Goal: Navigation & Orientation: Find specific page/section

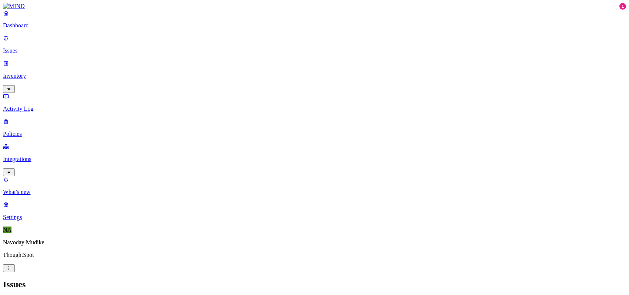
click at [318, 280] on h2 "Issues" at bounding box center [314, 285] width 623 height 10
click at [457, 280] on div "Issues" at bounding box center [314, 285] width 623 height 10
click at [39, 196] on p "What's new" at bounding box center [314, 192] width 623 height 7
click at [33, 29] on link "Dashboard" at bounding box center [314, 19] width 623 height 19
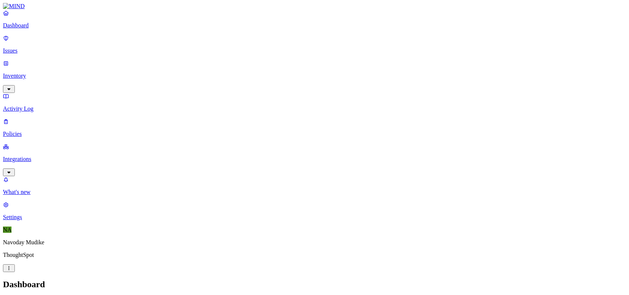
click at [39, 156] on p "Integrations" at bounding box center [314, 159] width 623 height 7
click at [43, 239] on p "Endpoints" at bounding box center [314, 242] width 623 height 7
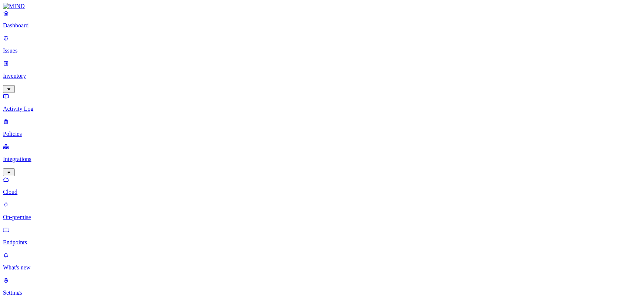
click at [290, 77] on div "Last 30 days" at bounding box center [290, 87] width 0 height 20
drag, startPoint x: 398, startPoint y: 26, endPoint x: 325, endPoint y: 29, distance: 72.7
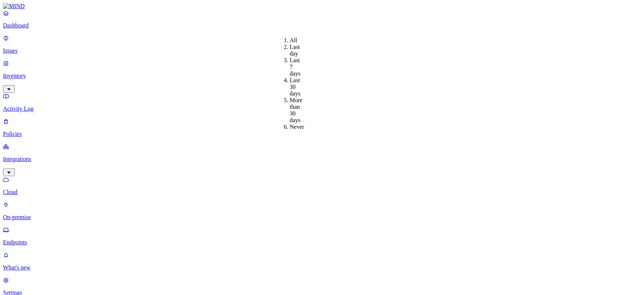
click at [290, 66] on div "Last 7 days" at bounding box center [290, 67] width 0 height 20
click at [30, 47] on p "Issues" at bounding box center [314, 50] width 623 height 7
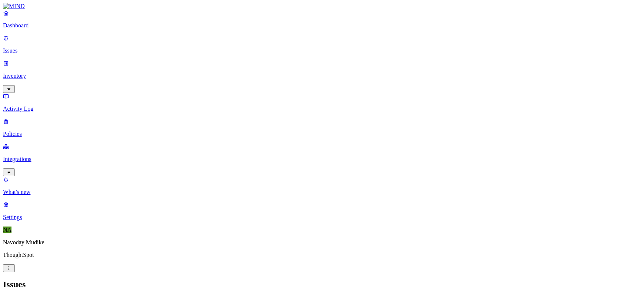
scroll to position [241, 0]
click at [12, 87] on icon "button" at bounding box center [9, 89] width 6 height 5
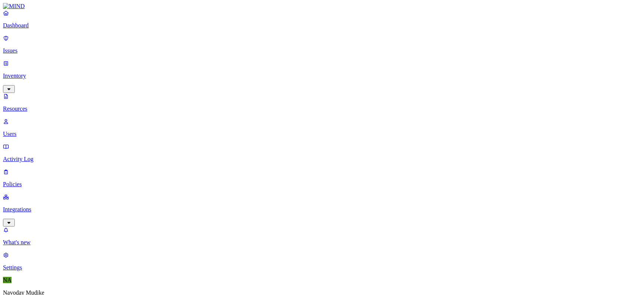
click at [12, 221] on icon "button" at bounding box center [9, 223] width 6 height 5
click at [39, 131] on p "Policies" at bounding box center [314, 134] width 623 height 7
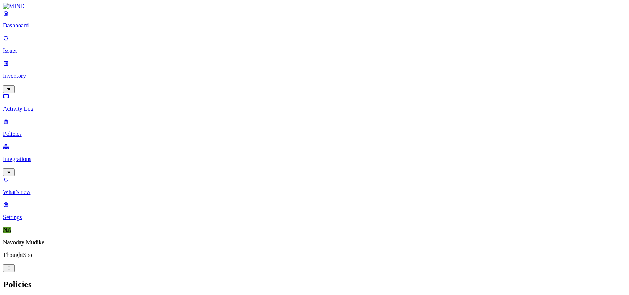
click at [12, 170] on icon "button" at bounding box center [9, 172] width 6 height 5
click at [46, 239] on p "Endpoints" at bounding box center [314, 242] width 623 height 7
click at [64, 106] on p "Activity Log" at bounding box center [314, 109] width 623 height 7
type input "@[DOMAIN_NAME]"
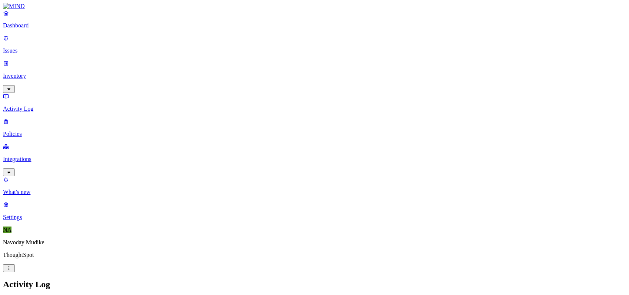
click at [29, 47] on p "Issues" at bounding box center [314, 50] width 623 height 7
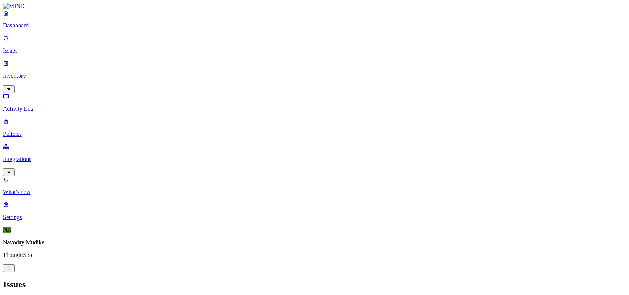
click at [32, 29] on p "Dashboard" at bounding box center [314, 25] width 623 height 7
click at [426, 280] on h2 "Dashboard" at bounding box center [314, 285] width 623 height 10
click at [364, 280] on h2 "Dashboard" at bounding box center [314, 285] width 623 height 10
click at [40, 47] on p "Issues" at bounding box center [314, 50] width 623 height 7
click at [39, 29] on p "Dashboard" at bounding box center [314, 25] width 623 height 7
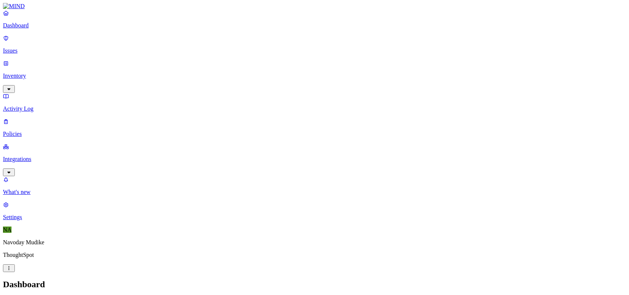
click at [412, 280] on h2 "Dashboard" at bounding box center [314, 285] width 623 height 10
